Goal: Task Accomplishment & Management: Use online tool/utility

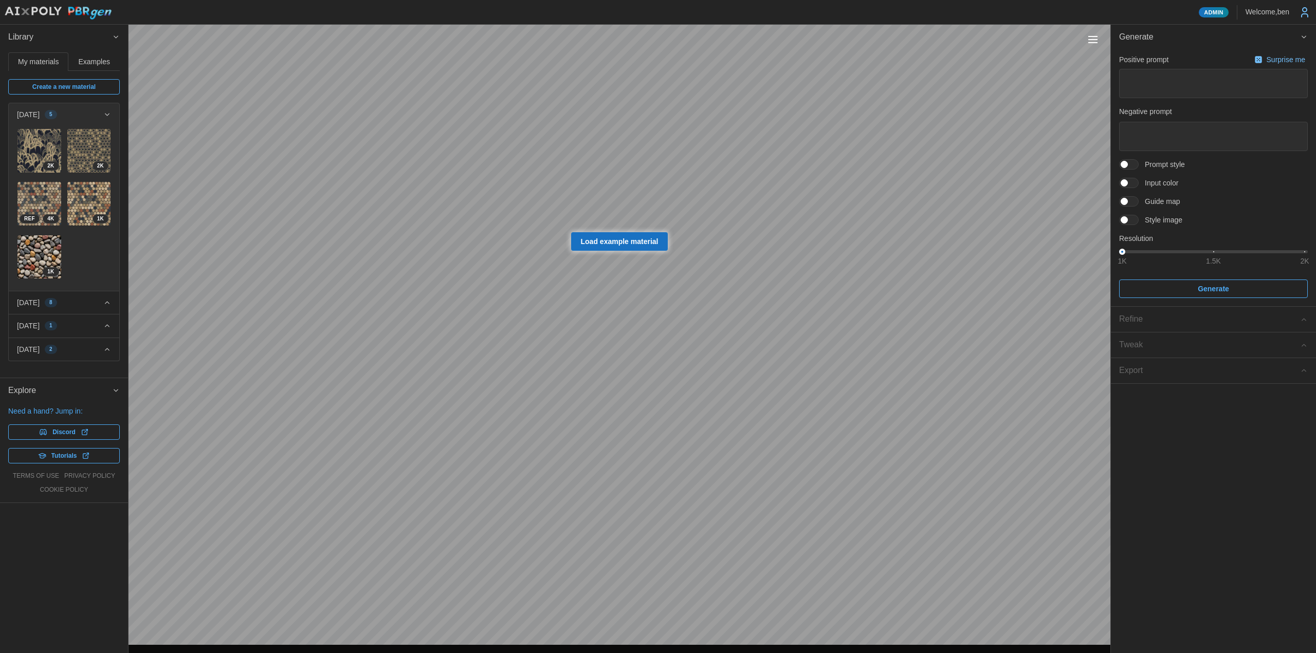
click at [1130, 221] on span at bounding box center [1134, 219] width 12 height 9
click at [1180, 265] on span "button" at bounding box center [1190, 260] width 35 height 35
click at [1133, 200] on span at bounding box center [1134, 201] width 12 height 9
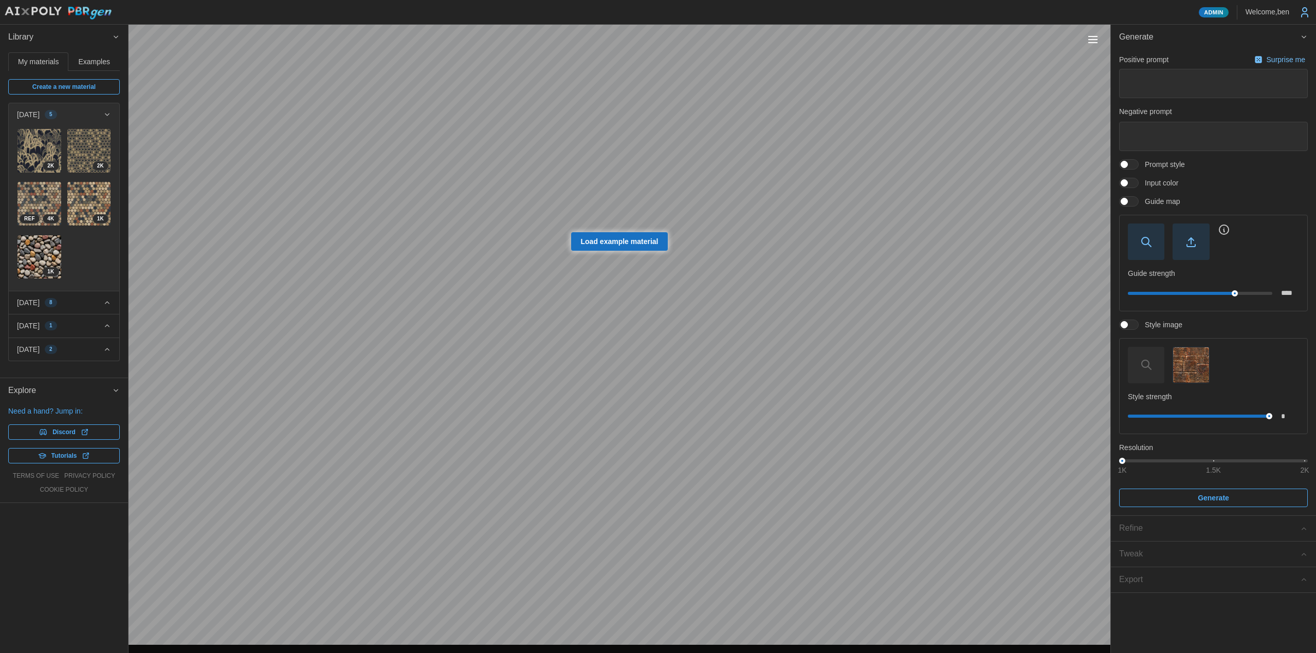
click at [1182, 241] on span "button" at bounding box center [1190, 241] width 35 height 35
click at [1141, 243] on icon "button" at bounding box center [1146, 242] width 12 height 12
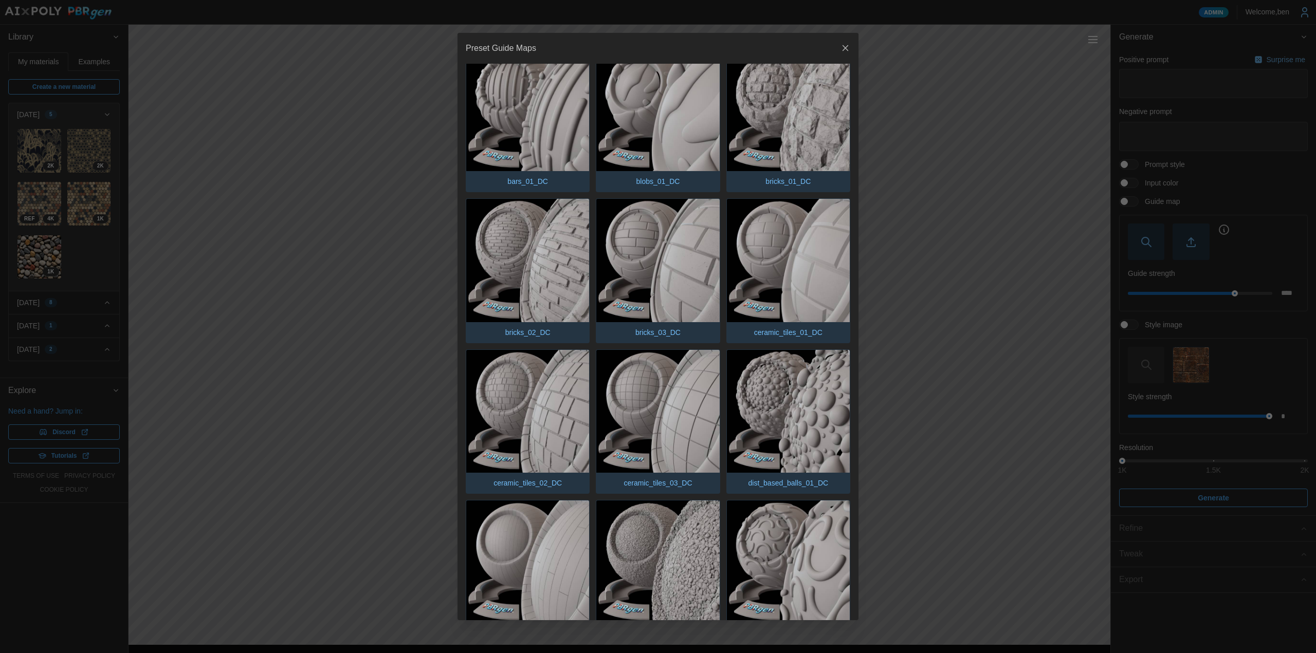
scroll to position [45, 0]
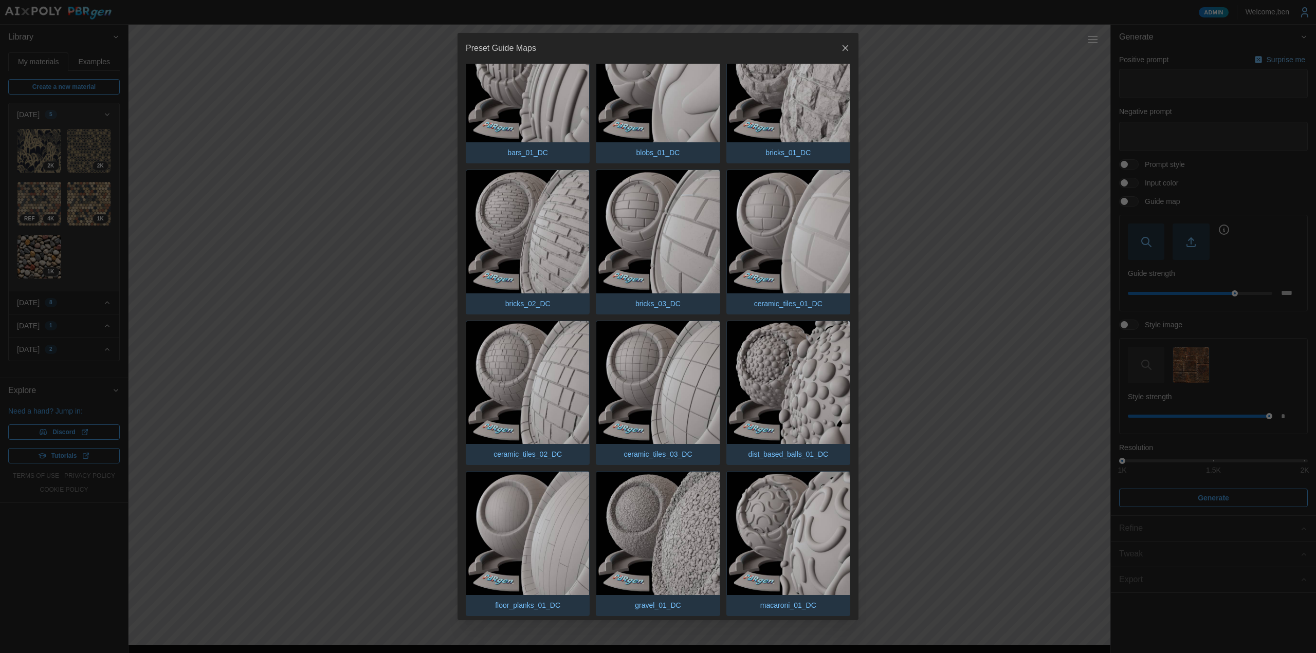
click at [932, 254] on div at bounding box center [658, 326] width 1316 height 653
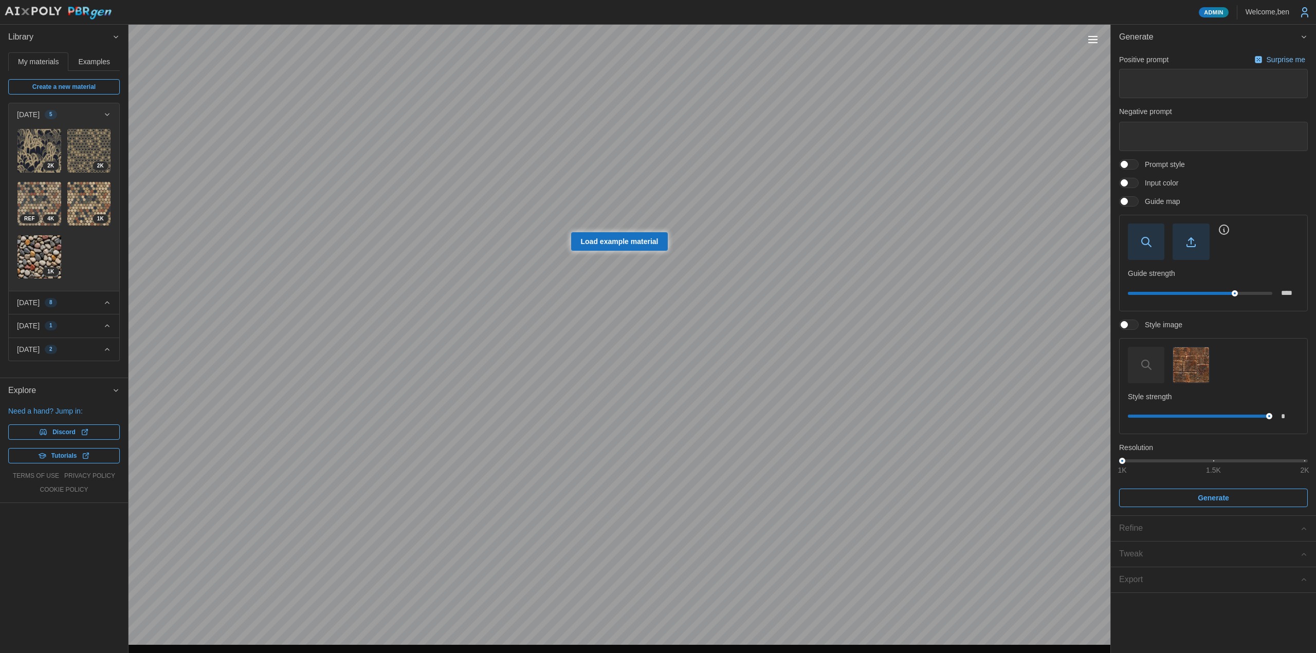
click at [1306, 465] on div "Positive prompt Surprise me Negative prompt Prompt style Input color Guide map …" at bounding box center [1213, 279] width 189 height 455
click at [1303, 464] on div "1K 1.5K 2K" at bounding box center [1213, 461] width 182 height 6
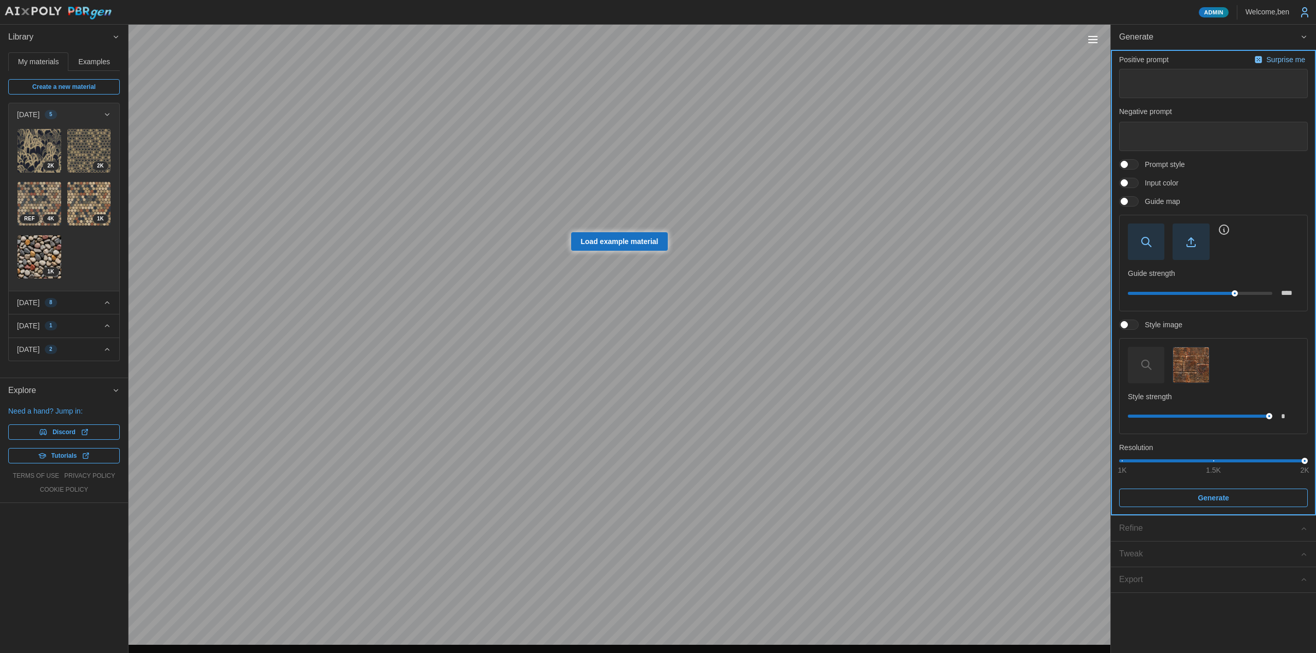
click at [1275, 498] on span "Generate" at bounding box center [1213, 497] width 169 height 17
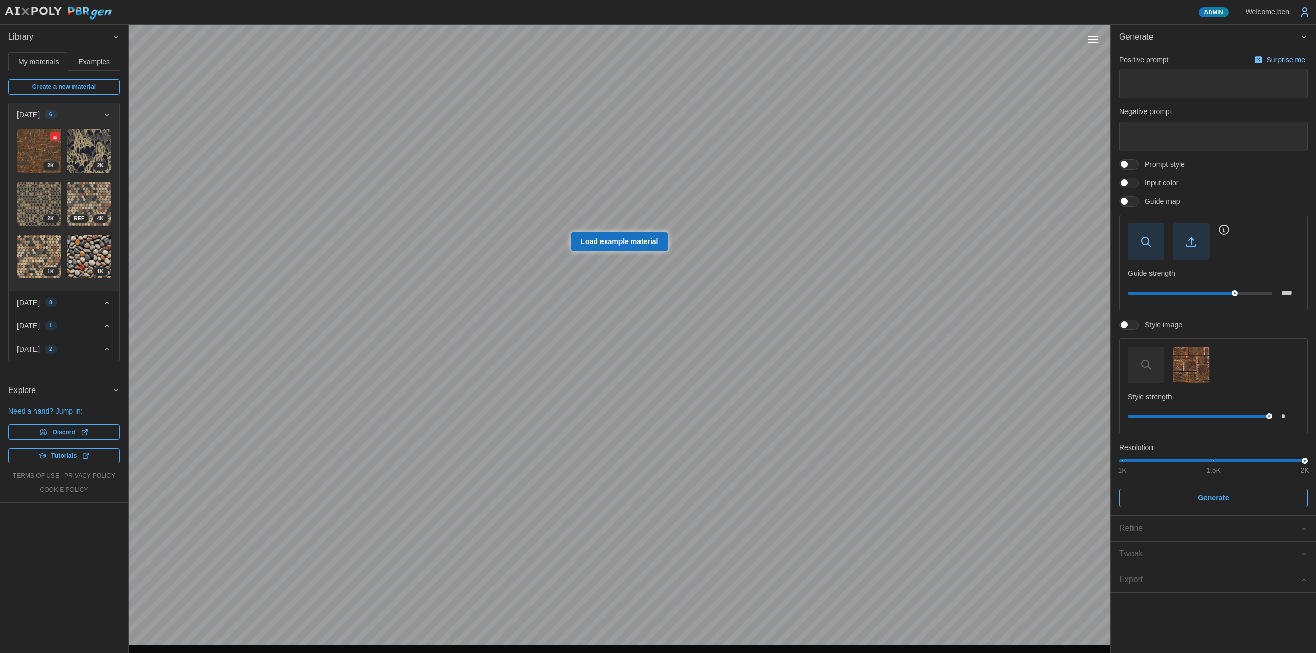
click at [26, 153] on img at bounding box center [39, 151] width 44 height 44
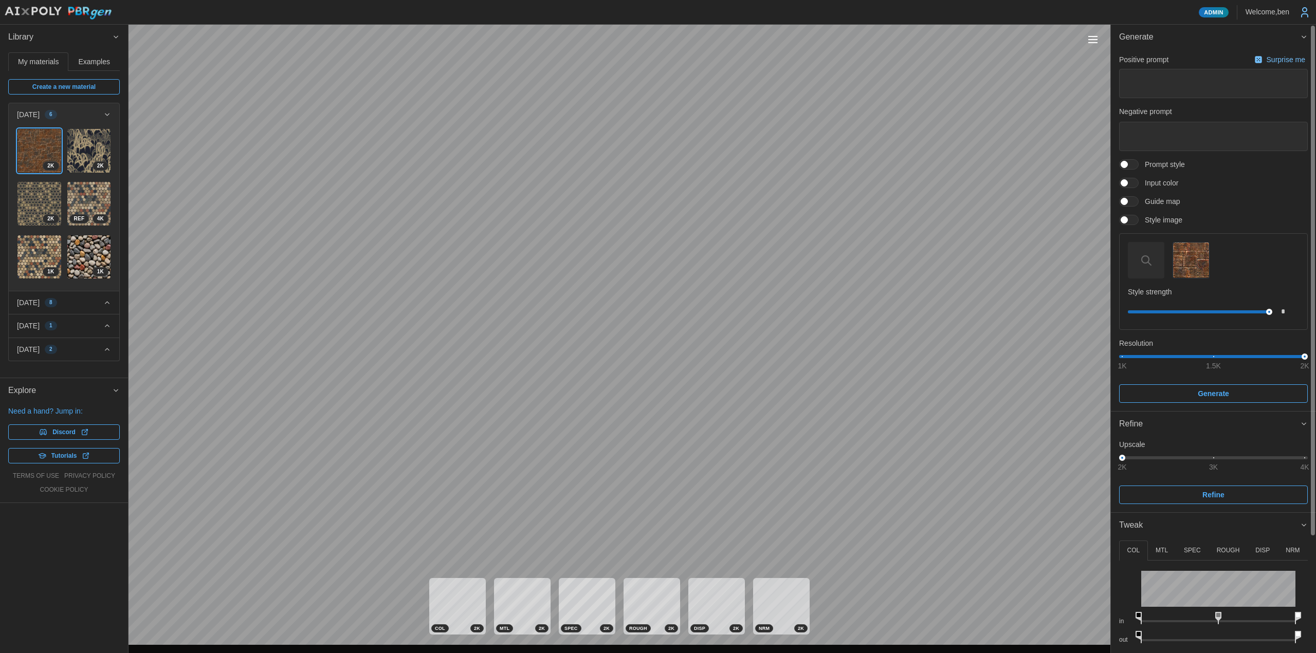
drag, startPoint x: 1251, startPoint y: 214, endPoint x: 1250, endPoint y: 196, distance: 18.0
click at [1133, 199] on span at bounding box center [1134, 201] width 12 height 9
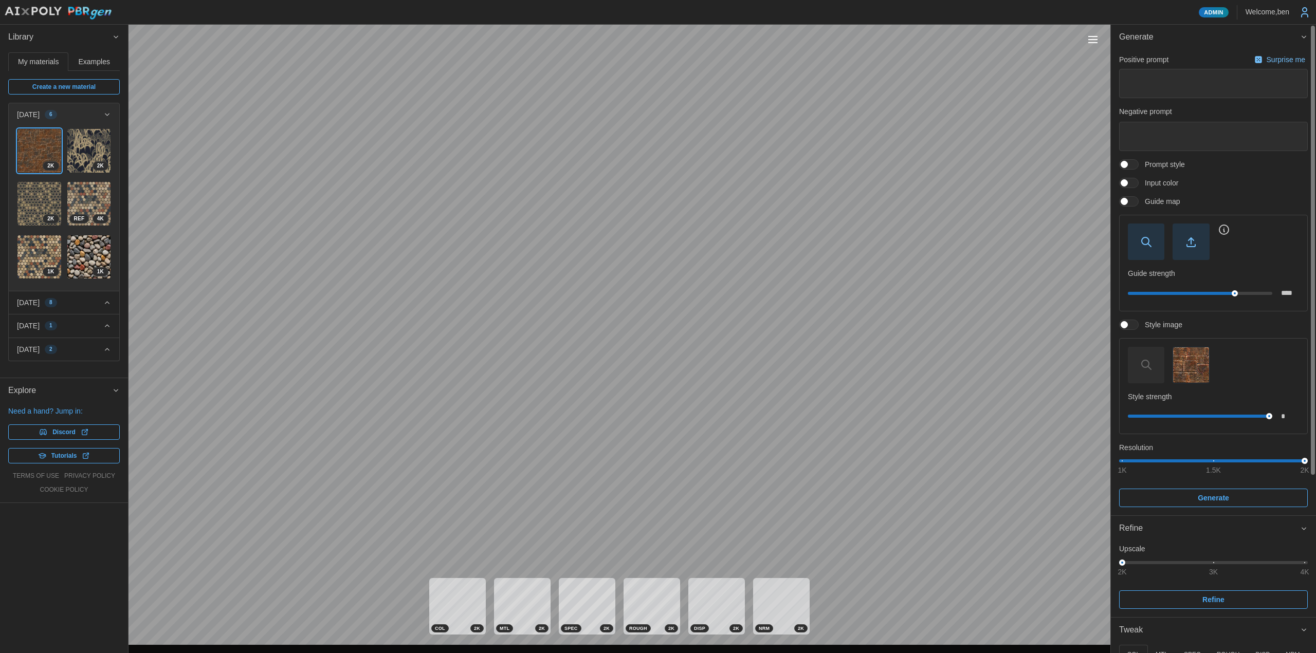
click at [1153, 241] on span "button" at bounding box center [1145, 241] width 35 height 35
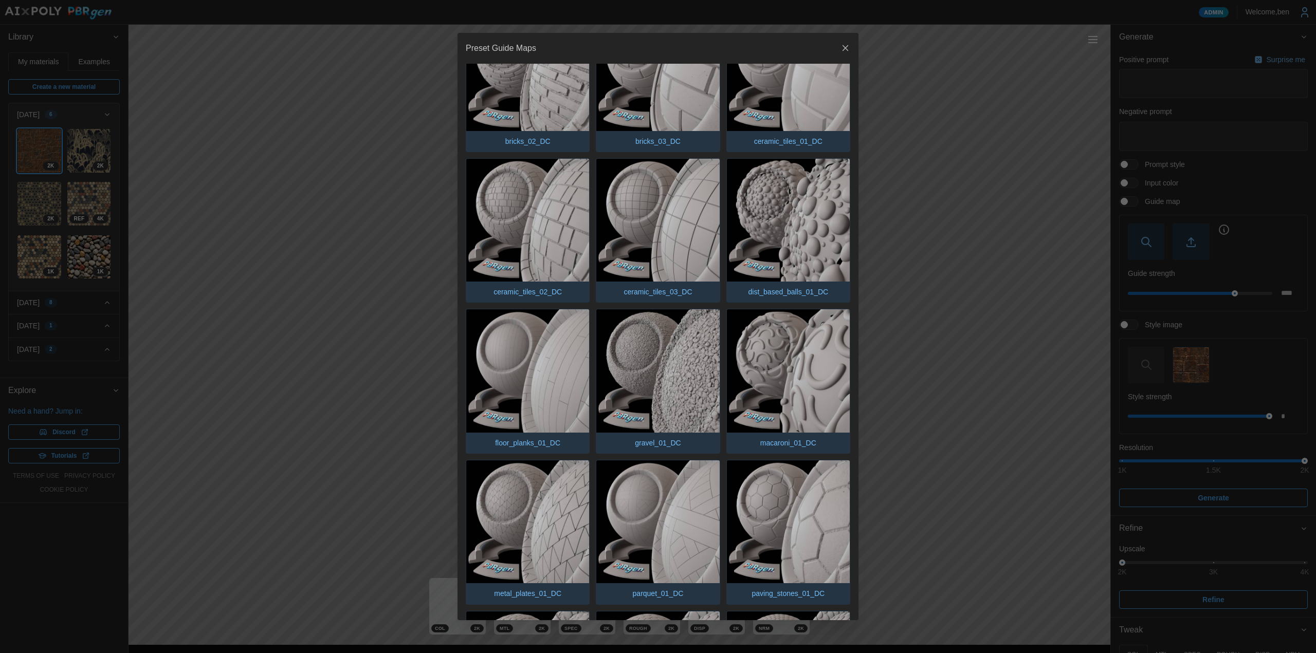
scroll to position [206, 0]
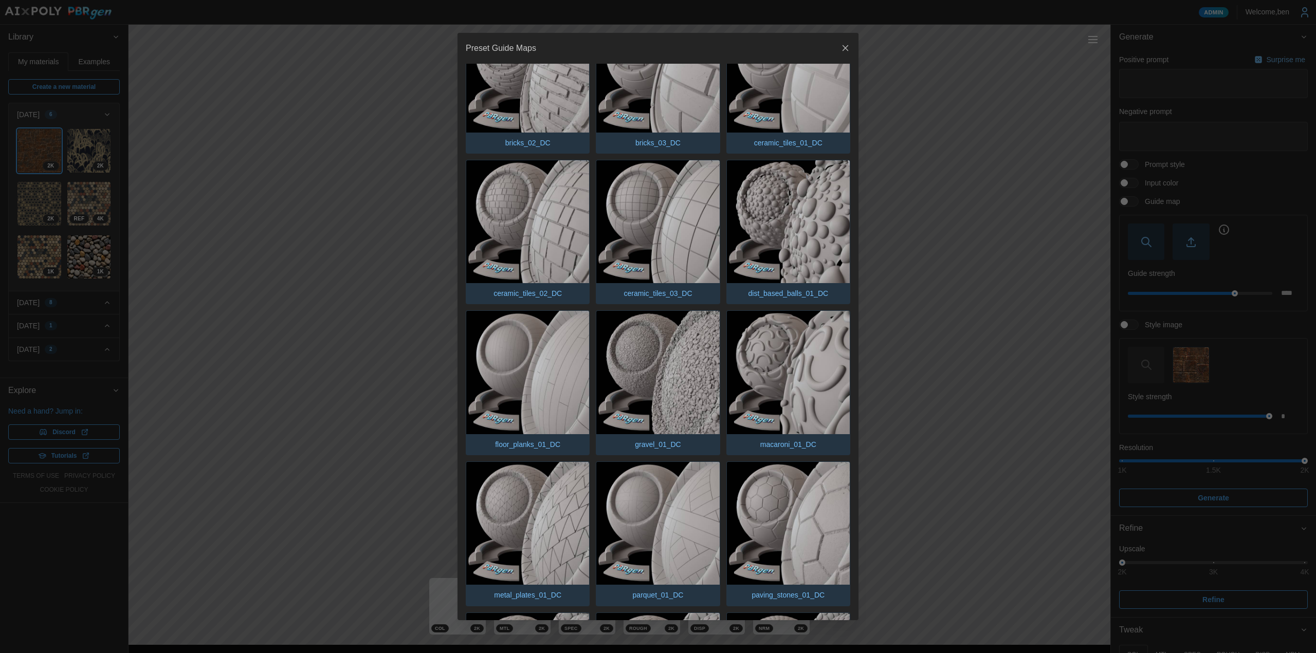
click at [560, 230] on img "button" at bounding box center [527, 221] width 123 height 123
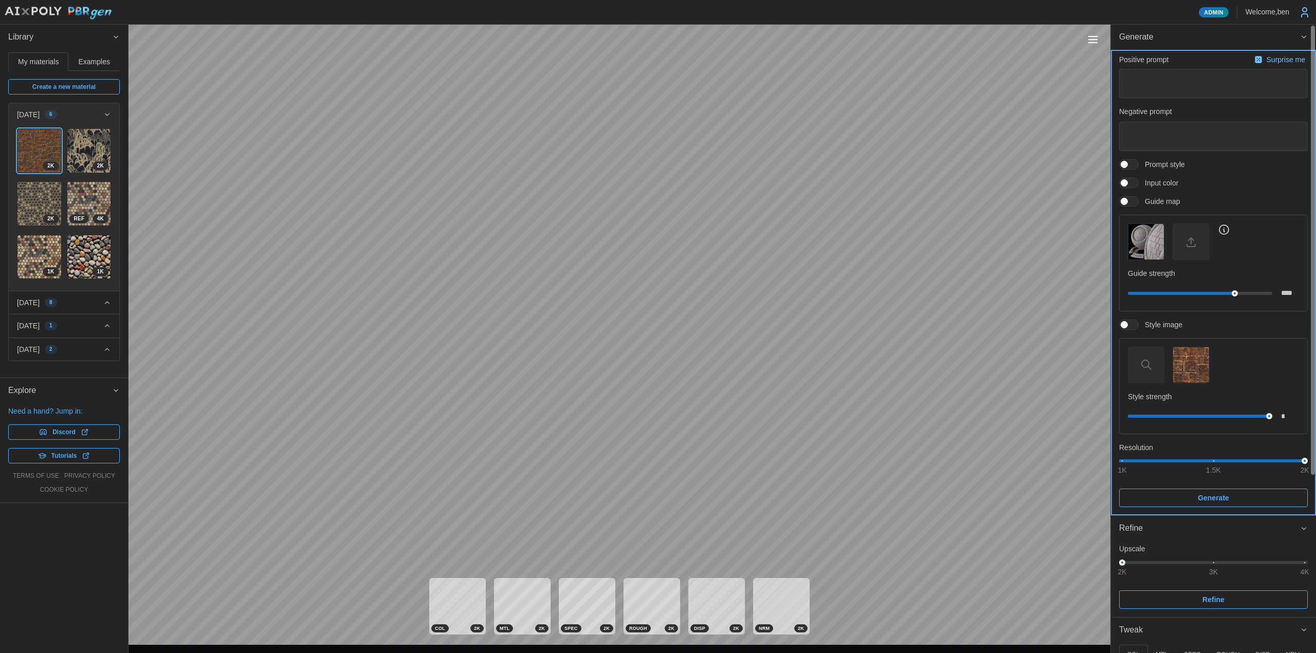
click at [1226, 494] on span "Generate" at bounding box center [1213, 497] width 31 height 17
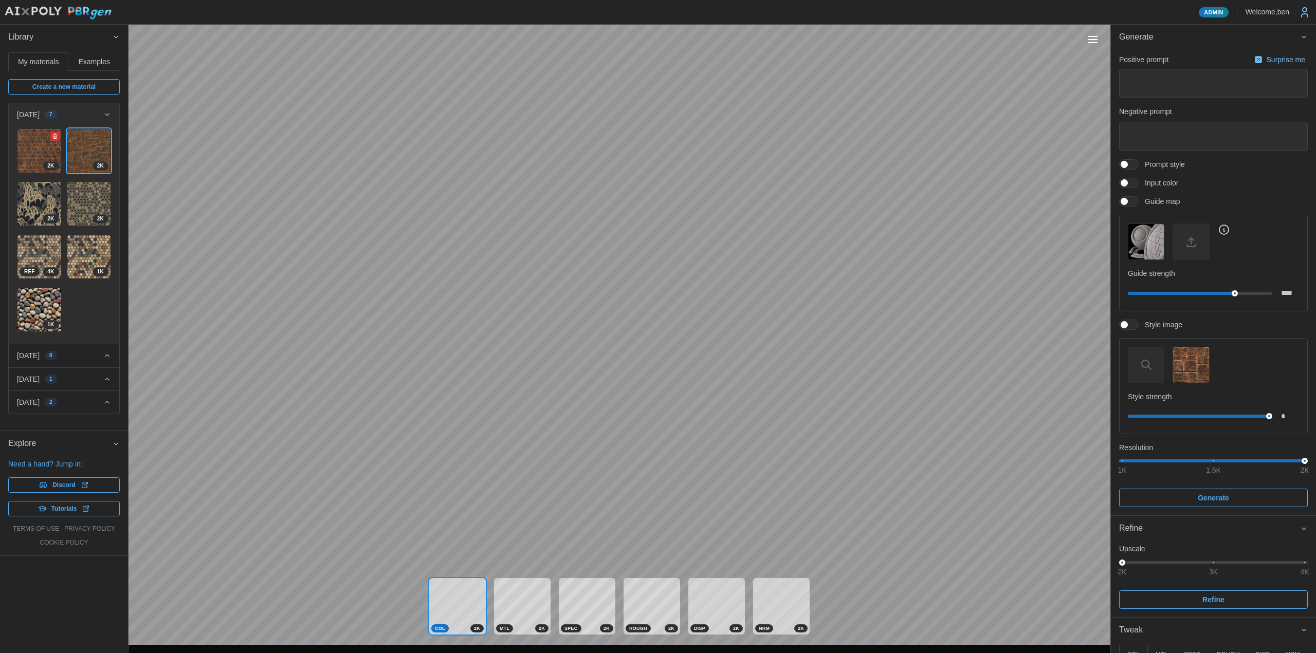
click at [43, 156] on img at bounding box center [39, 151] width 44 height 44
click at [1093, 39] on div "Toggle viewport controls" at bounding box center [1092, 39] width 9 height 1
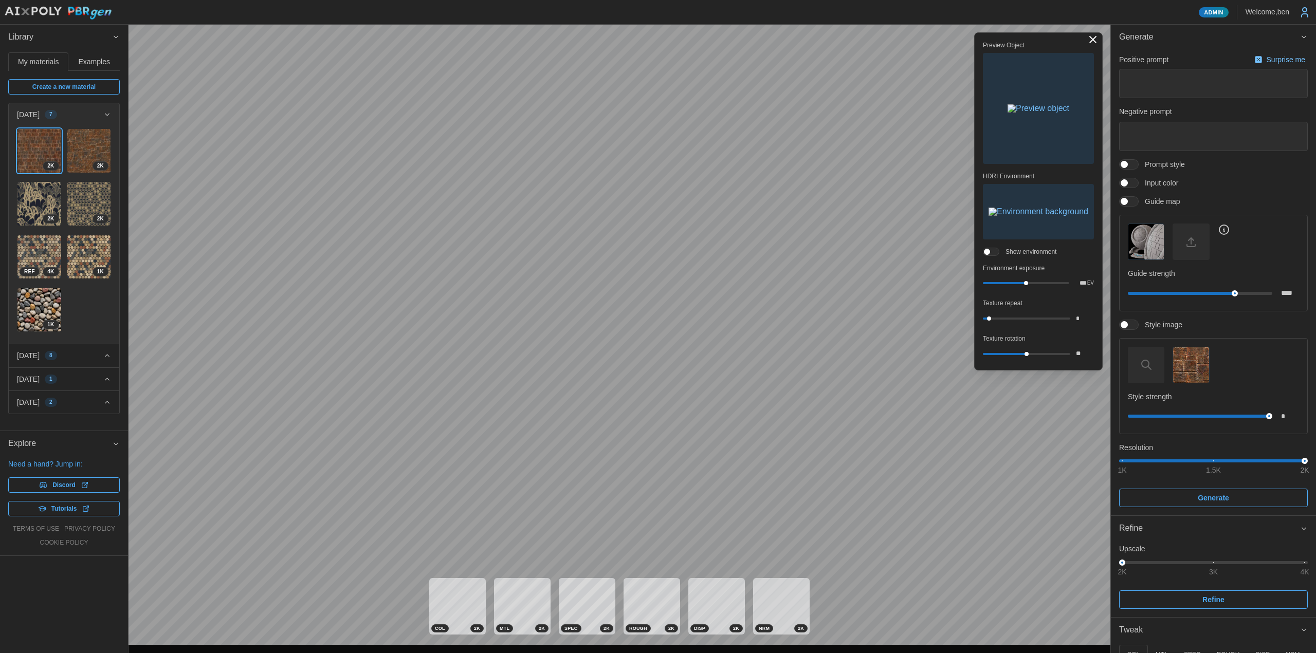
click at [1021, 113] on img "button" at bounding box center [1039, 108] width 62 height 8
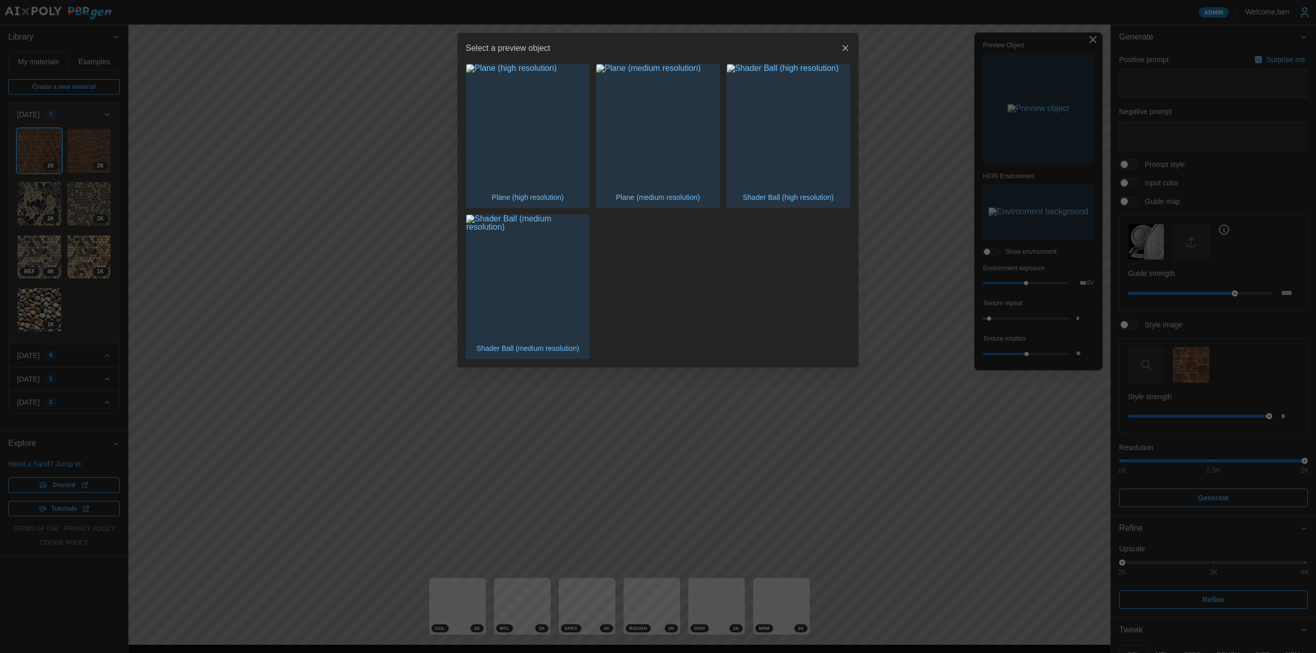
click at [568, 129] on img "button" at bounding box center [527, 125] width 123 height 123
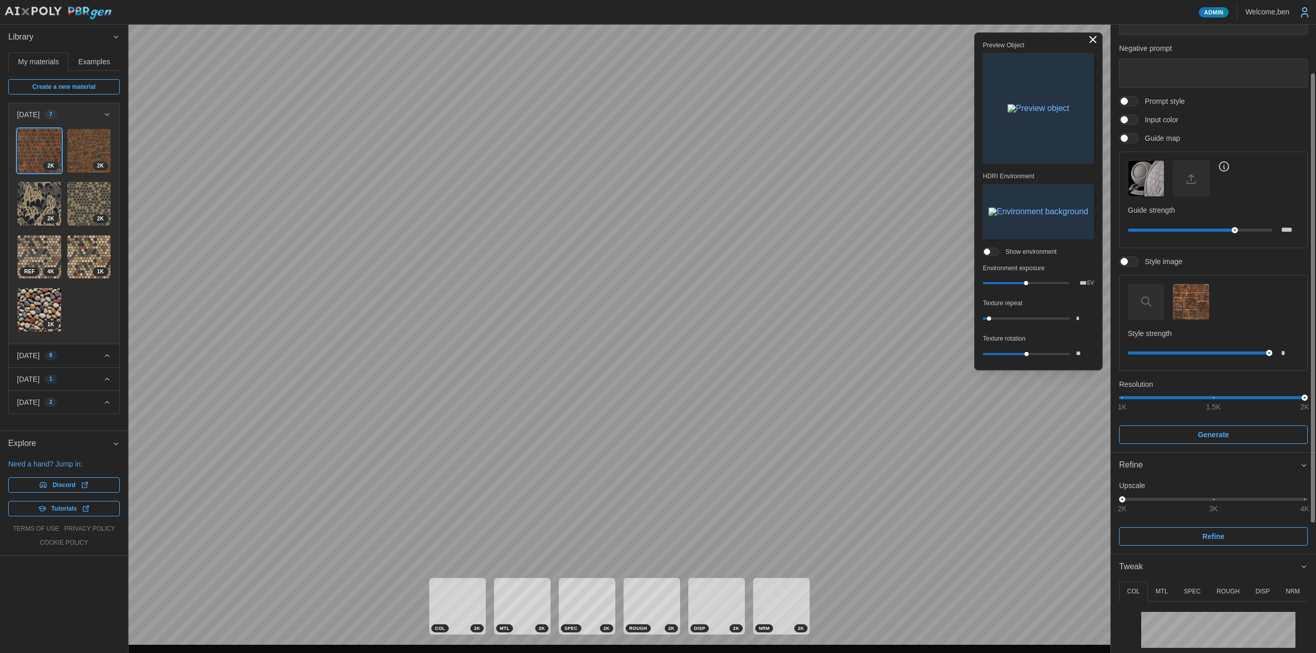
drag, startPoint x: 1158, startPoint y: 542, endPoint x: 1165, endPoint y: 577, distance: 35.7
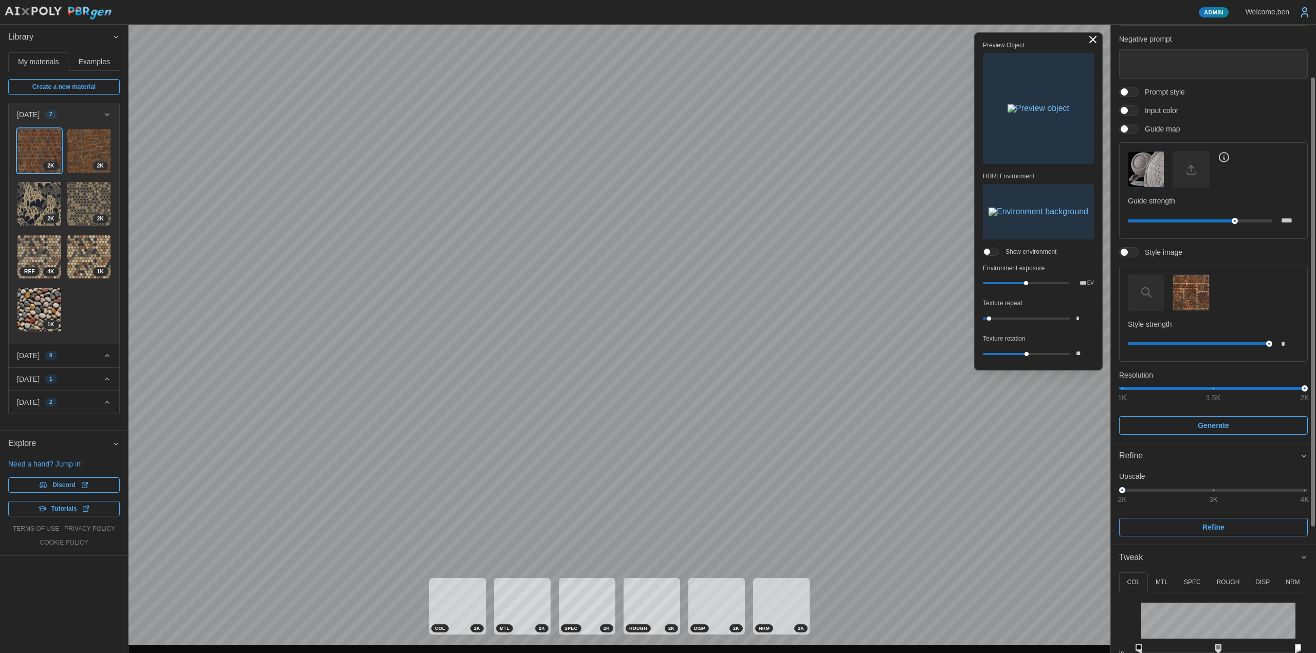
click at [1253, 584] on button "DISP" at bounding box center [1263, 583] width 30 height 20
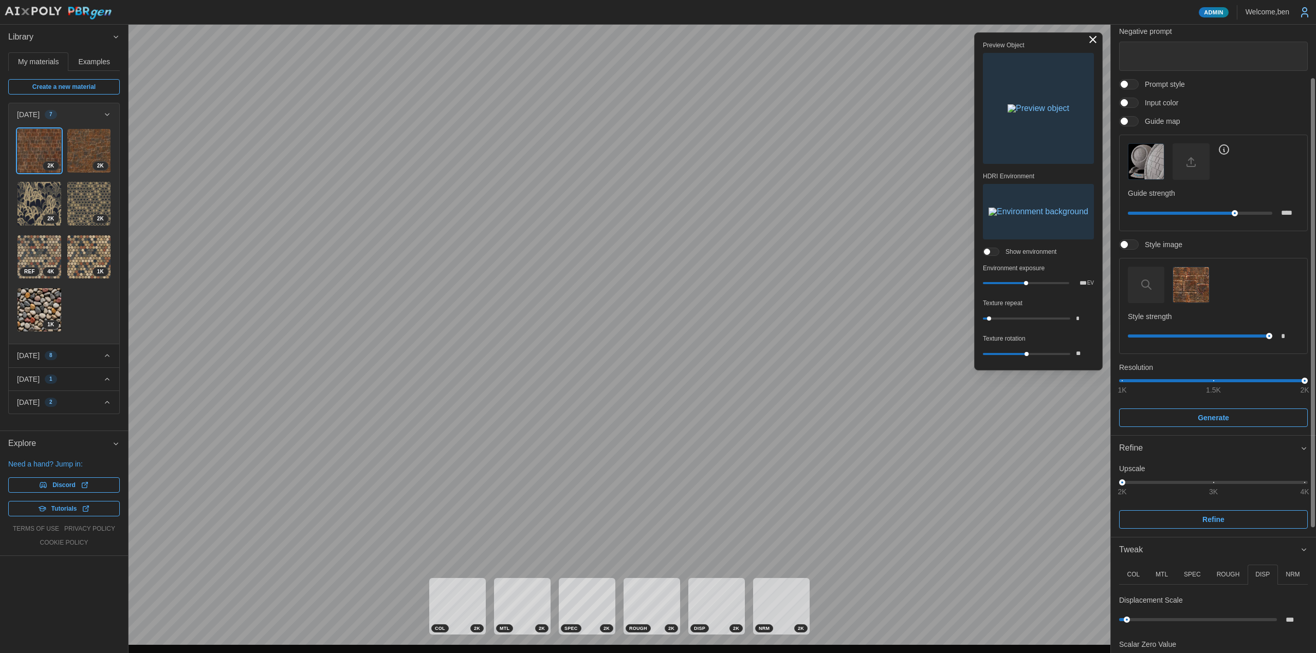
drag, startPoint x: 1216, startPoint y: 569, endPoint x: 1196, endPoint y: 590, distance: 28.4
type input "***"
drag, startPoint x: 1130, startPoint y: 619, endPoint x: 1138, endPoint y: 618, distance: 7.7
click at [1138, 618] on div at bounding box center [1198, 618] width 152 height 3
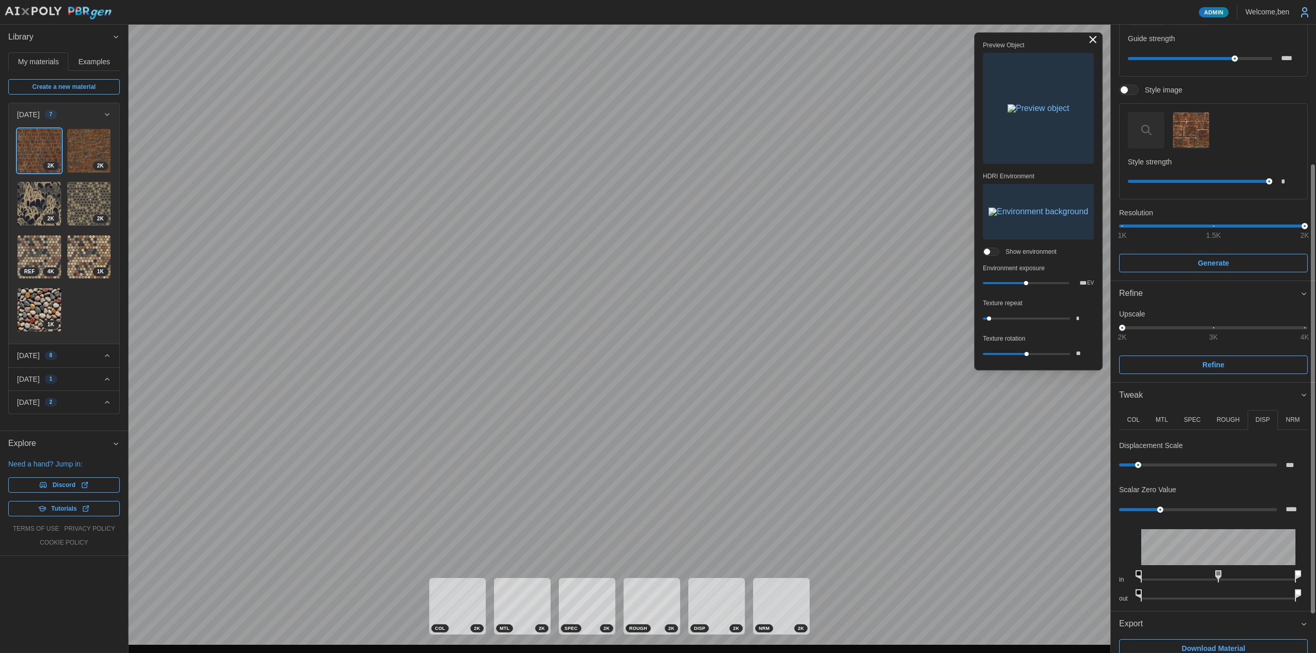
scroll to position [248, 0]
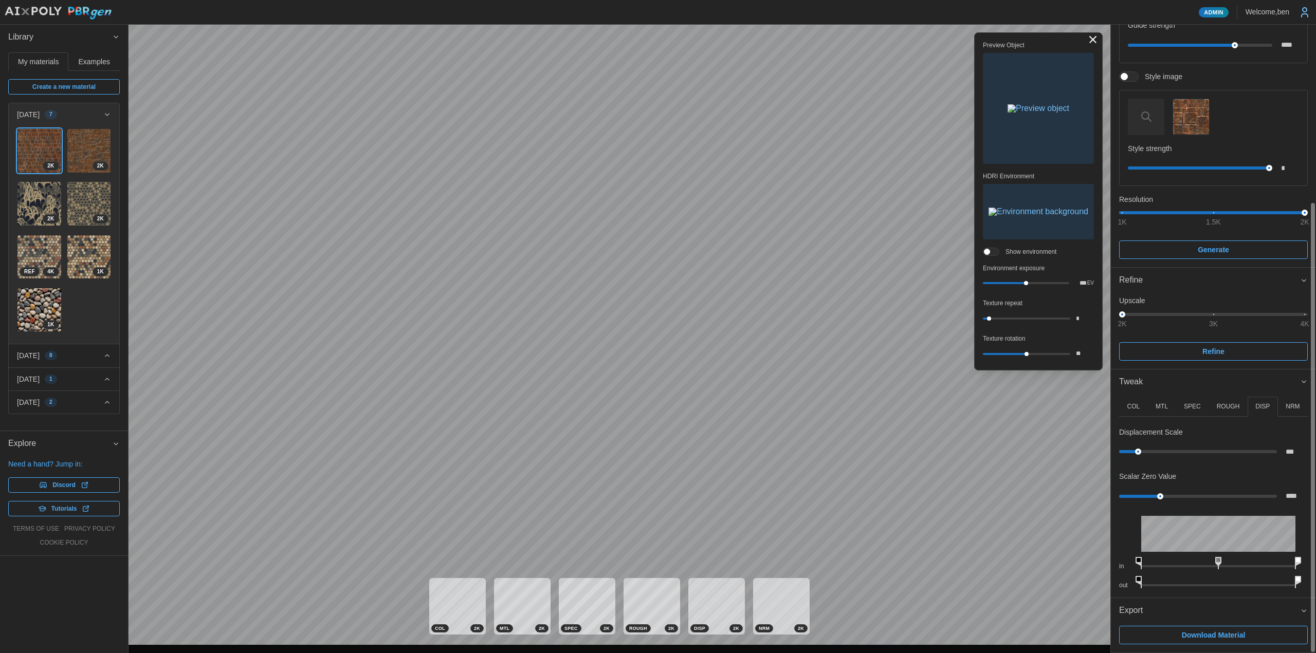
drag, startPoint x: 1197, startPoint y: 572, endPoint x: 1198, endPoint y: 627, distance: 55.0
click at [1200, 634] on span "Download Material" at bounding box center [1214, 635] width 64 height 17
type input "****"
drag, startPoint x: 988, startPoint y: 317, endPoint x: 988, endPoint y: 336, distance: 18.5
click at [988, 336] on div "Preview Object HDRI Environment Show environment Environment exposure *** EV Te…" at bounding box center [1038, 201] width 111 height 321
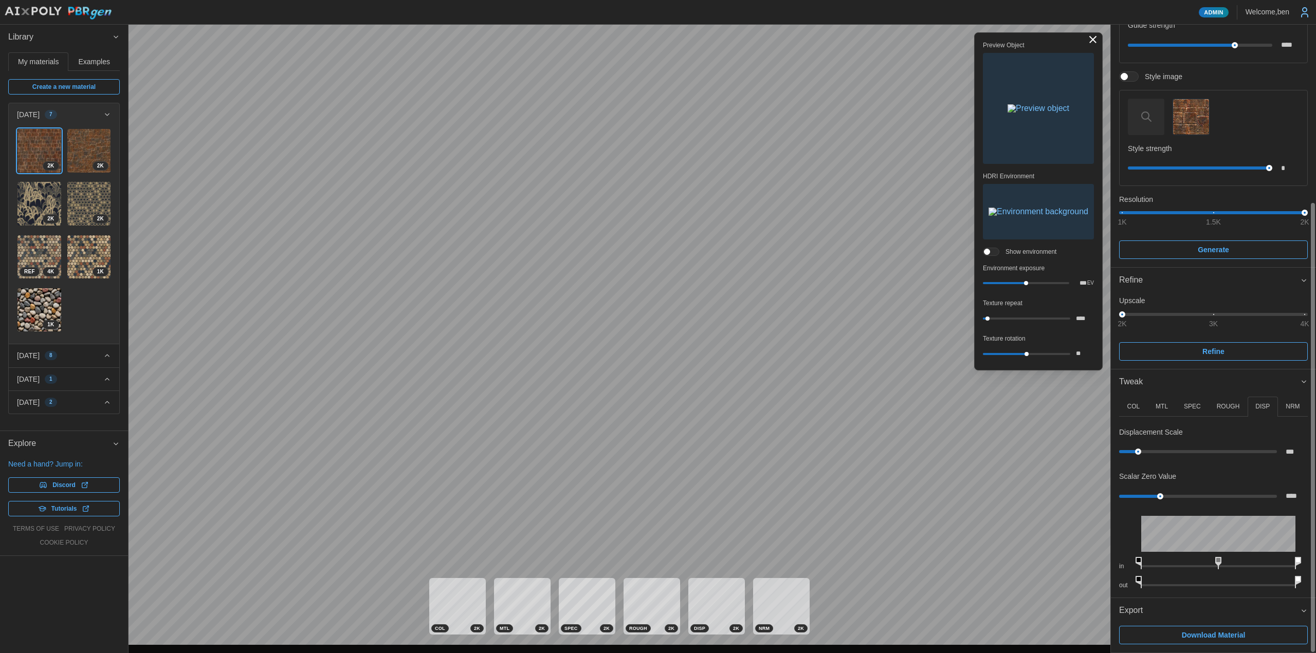
click at [1138, 401] on button "COL" at bounding box center [1133, 407] width 29 height 20
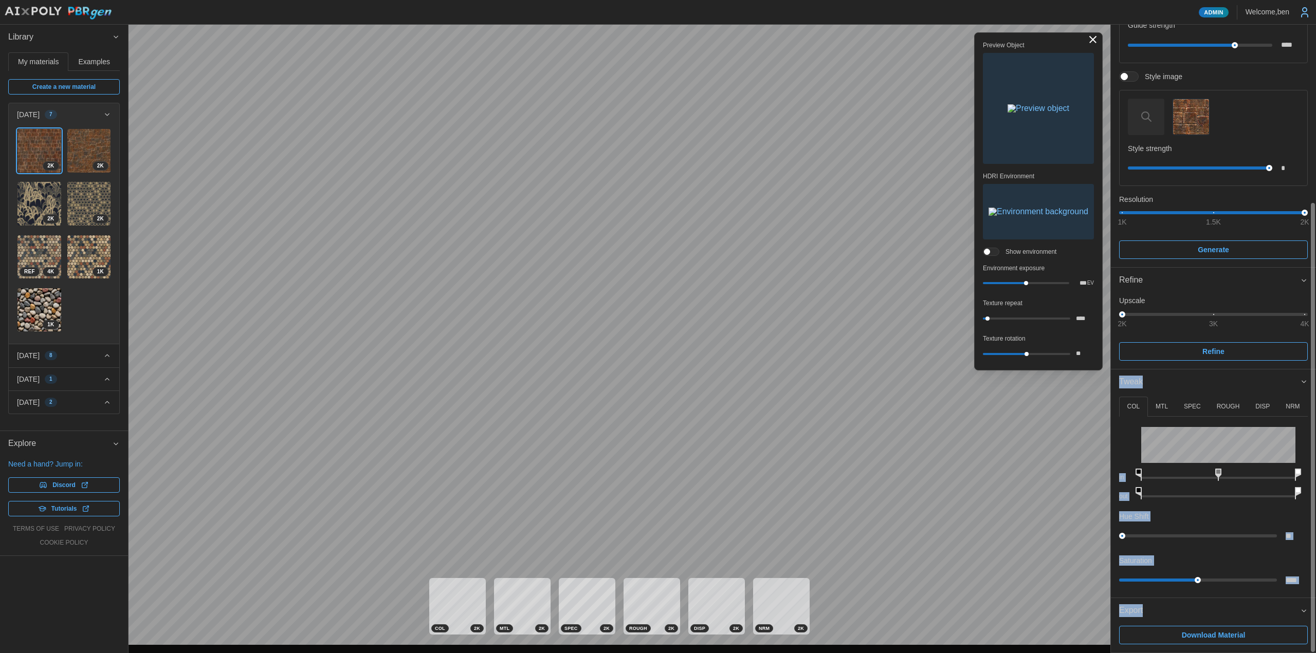
drag, startPoint x: 1300, startPoint y: 318, endPoint x: 1314, endPoint y: 316, distance: 14.5
click at [1314, 316] on div "Generate Positive prompt Surprise me Negative prompt Prompt style Input color G…" at bounding box center [1213, 339] width 205 height 629
click at [1302, 312] on div "2K 3K 4K" at bounding box center [1213, 315] width 182 height 6
click at [1271, 348] on span "Refine" at bounding box center [1213, 351] width 169 height 17
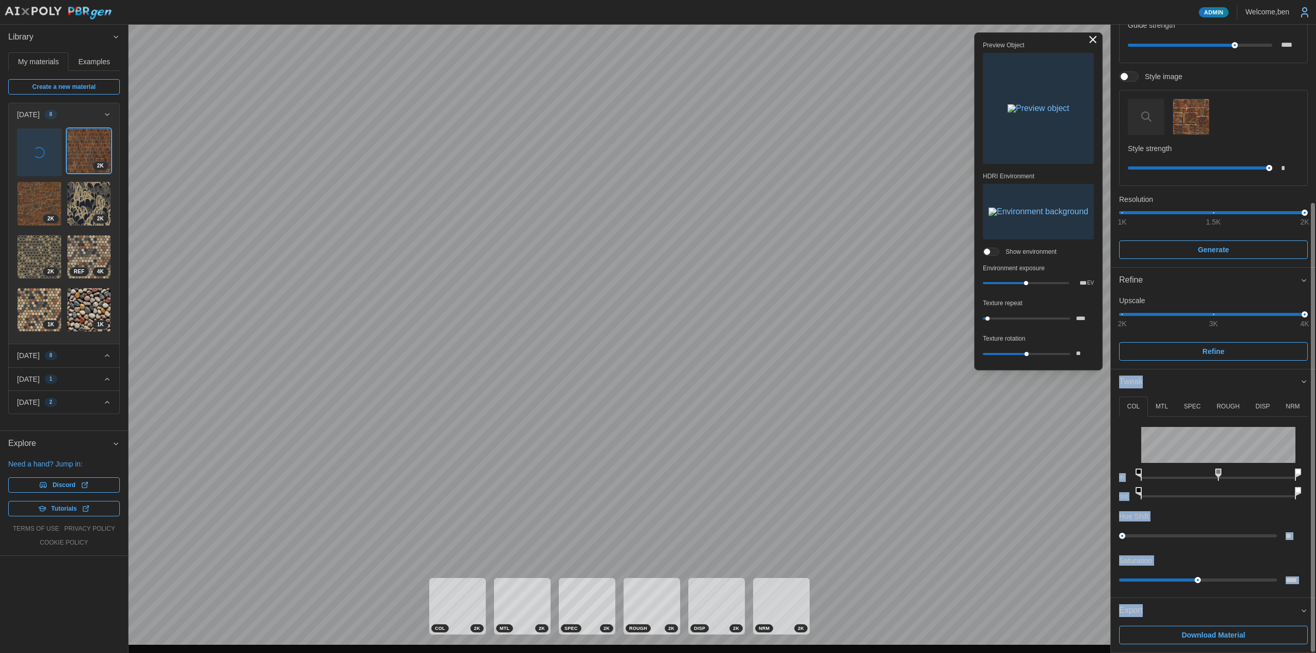
click at [1283, 408] on button "NRM" at bounding box center [1293, 407] width 30 height 20
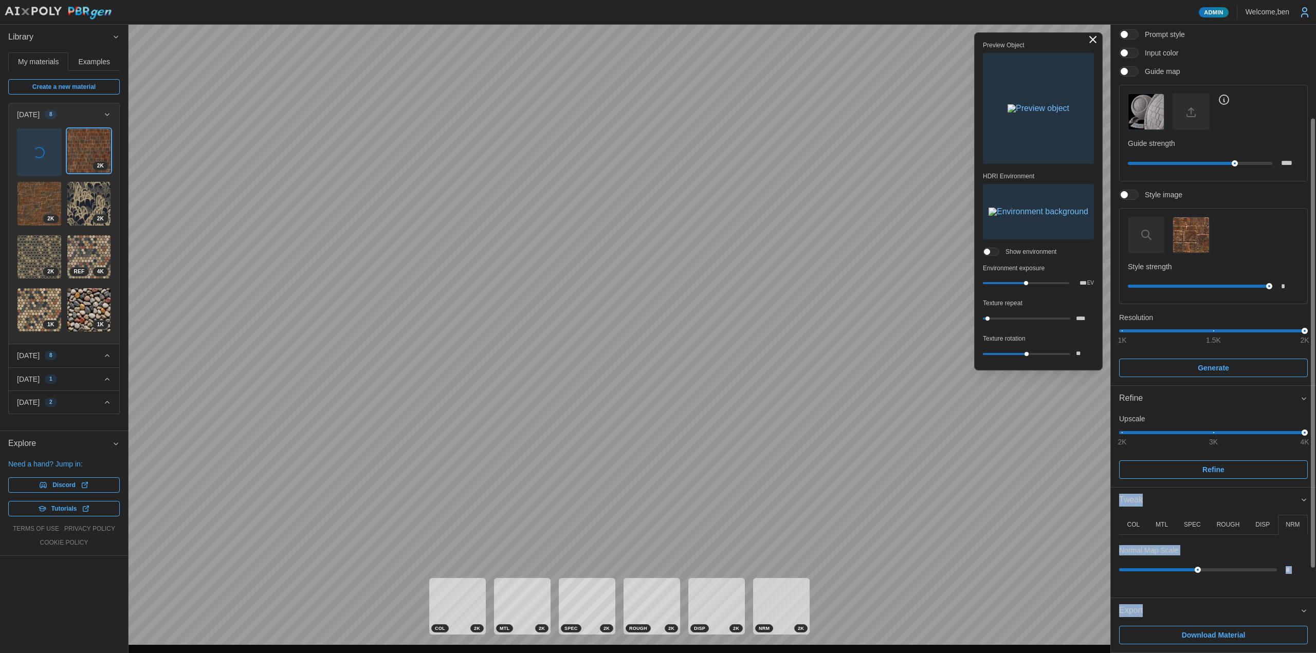
scroll to position [130, 0]
drag, startPoint x: 1199, startPoint y: 568, endPoint x: 1213, endPoint y: 577, distance: 16.6
click at [1213, 577] on div "****" at bounding box center [1213, 570] width 189 height 19
click at [1215, 573] on div at bounding box center [1198, 570] width 152 height 6
click at [1215, 572] on div at bounding box center [1214, 570] width 7 height 7
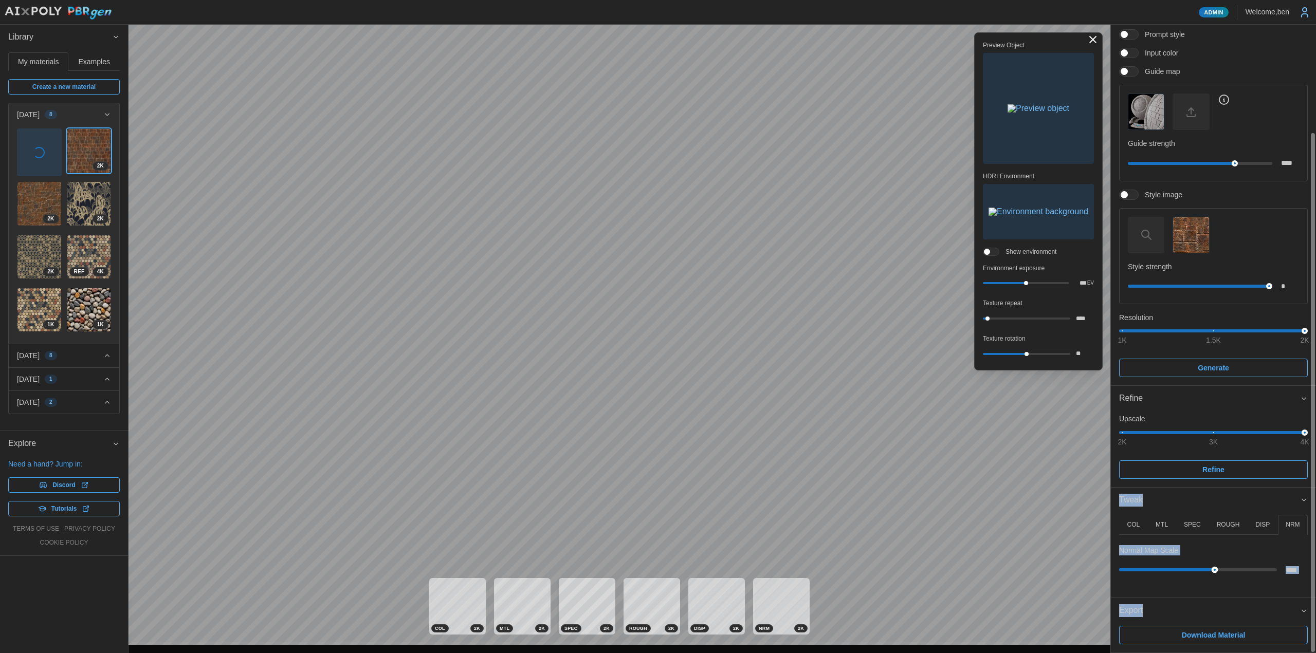
click at [1215, 572] on div at bounding box center [1214, 570] width 7 height 7
type input "*"
click at [1140, 529] on button "COL" at bounding box center [1133, 525] width 29 height 20
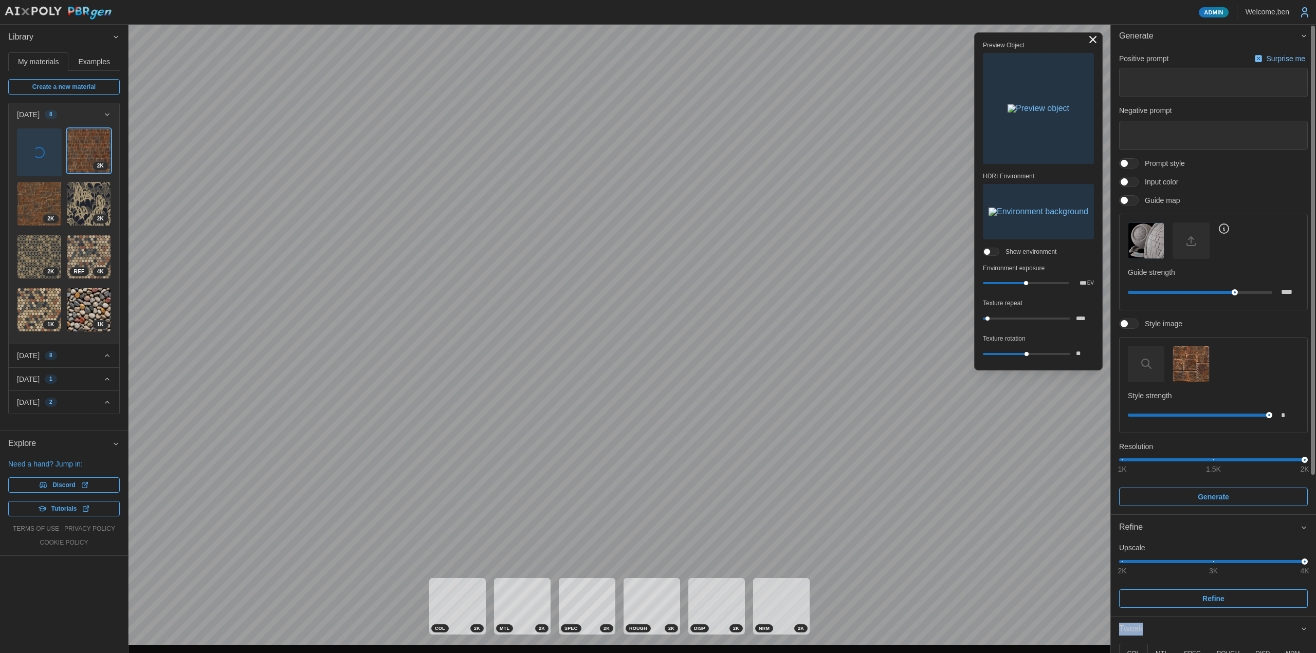
scroll to position [0, 0]
drag, startPoint x: 1176, startPoint y: 502, endPoint x: 1187, endPoint y: 469, distance: 35.1
click at [42, 150] on img at bounding box center [39, 151] width 44 height 44
type input "*"
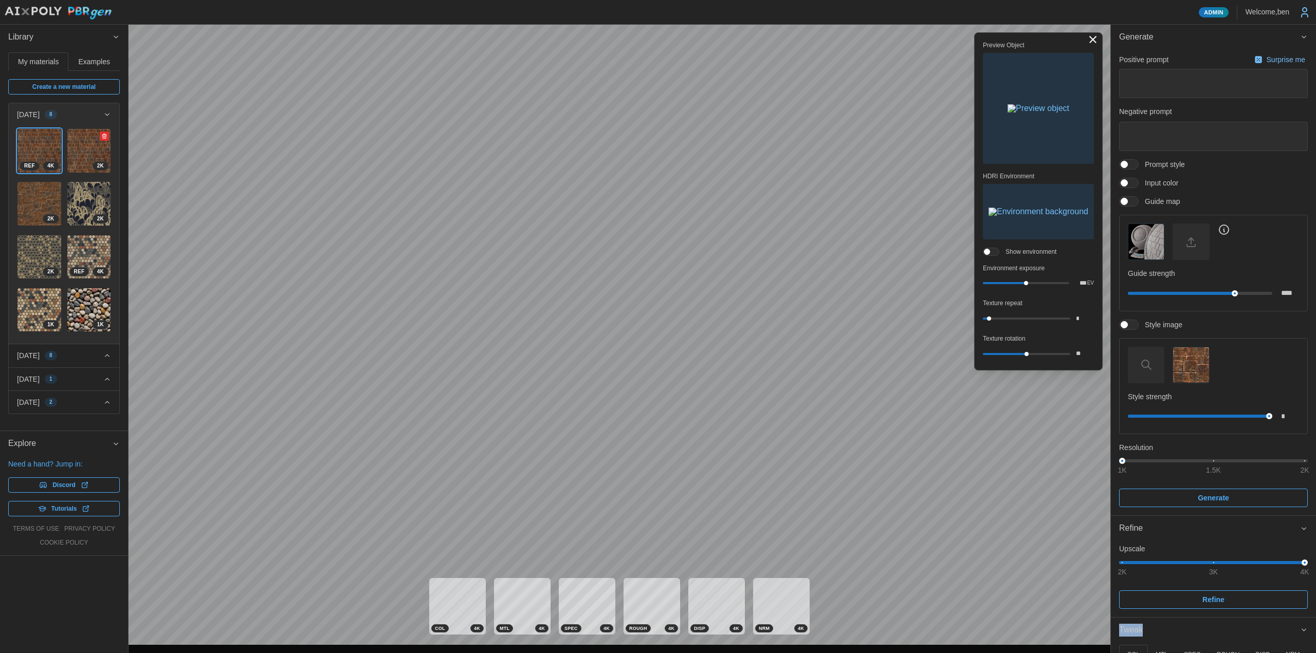
click at [78, 151] on img at bounding box center [89, 151] width 44 height 44
click at [28, 148] on img at bounding box center [39, 151] width 44 height 44
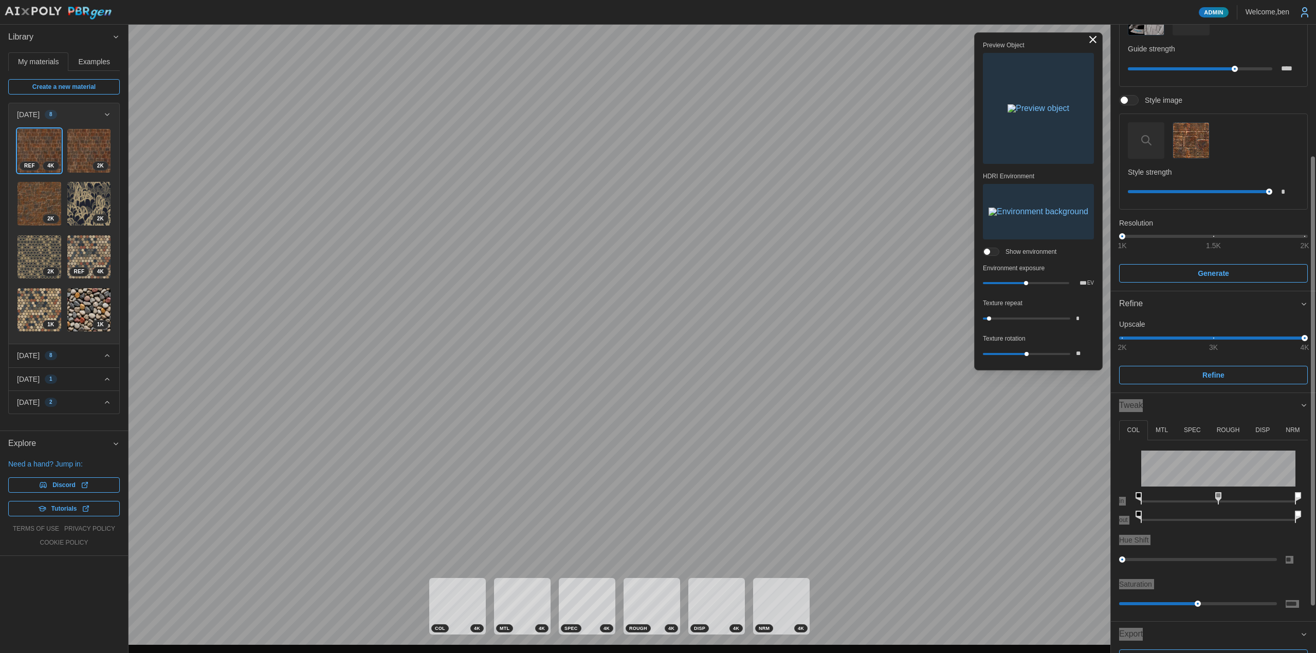
scroll to position [234, 0]
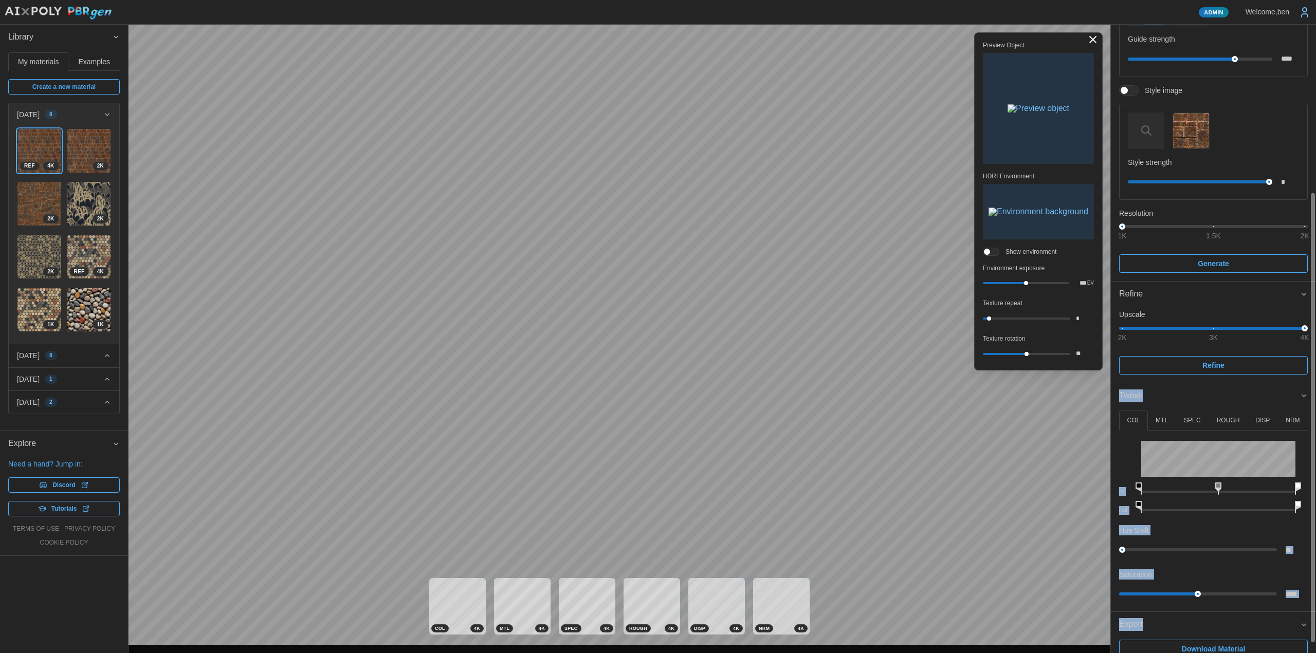
click at [1220, 642] on span "Download Material" at bounding box center [1214, 649] width 64 height 17
